Goal: Transaction & Acquisition: Subscribe to service/newsletter

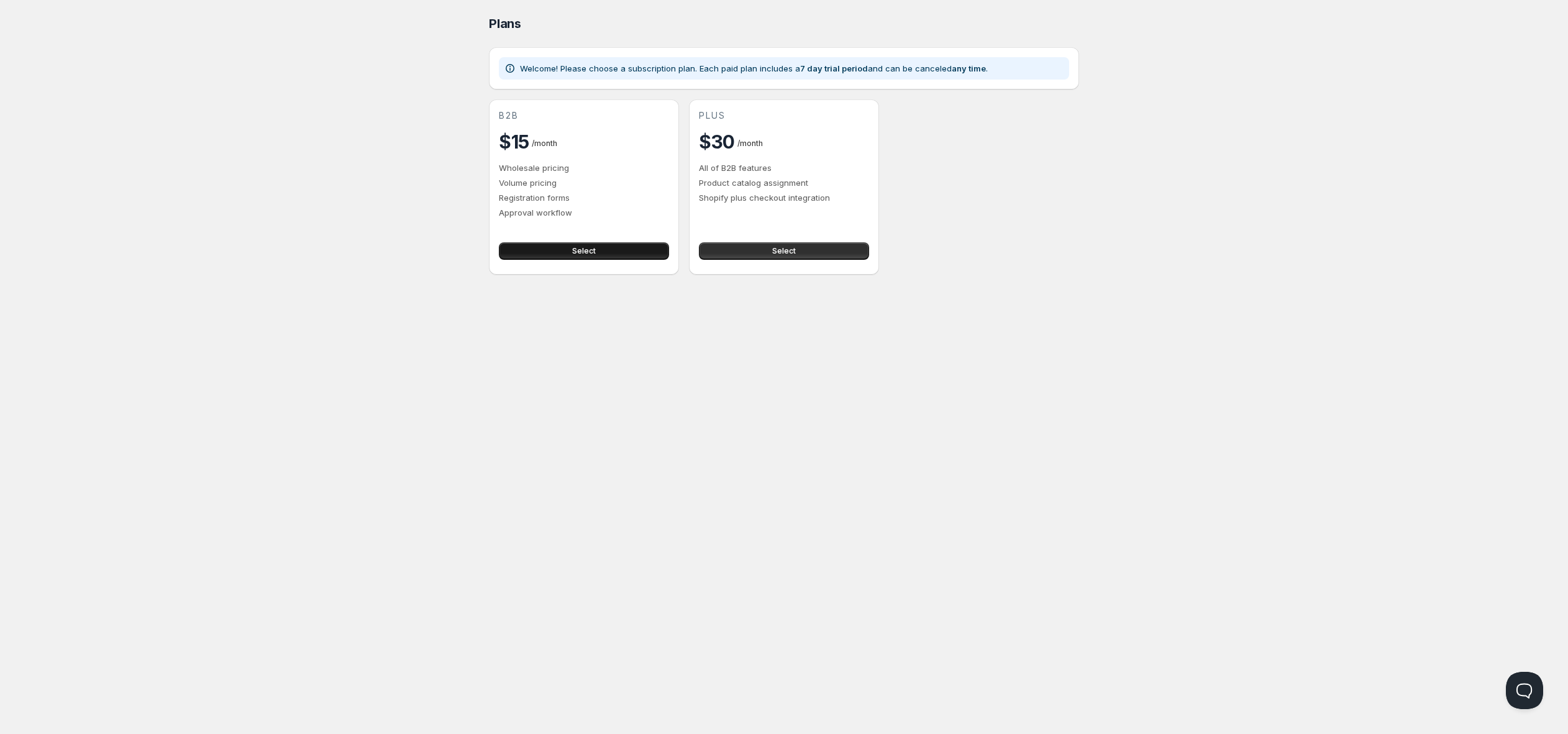
click at [572, 253] on span "Select" at bounding box center [584, 251] width 23 height 10
